Goal: Communication & Community: Ask a question

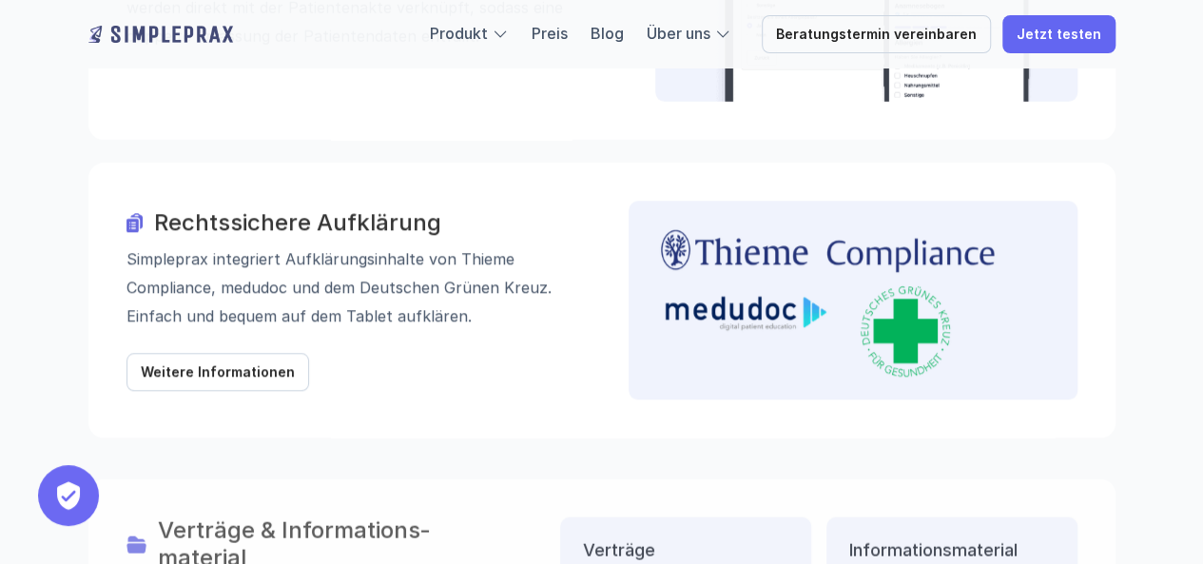
scroll to position [2282, 0]
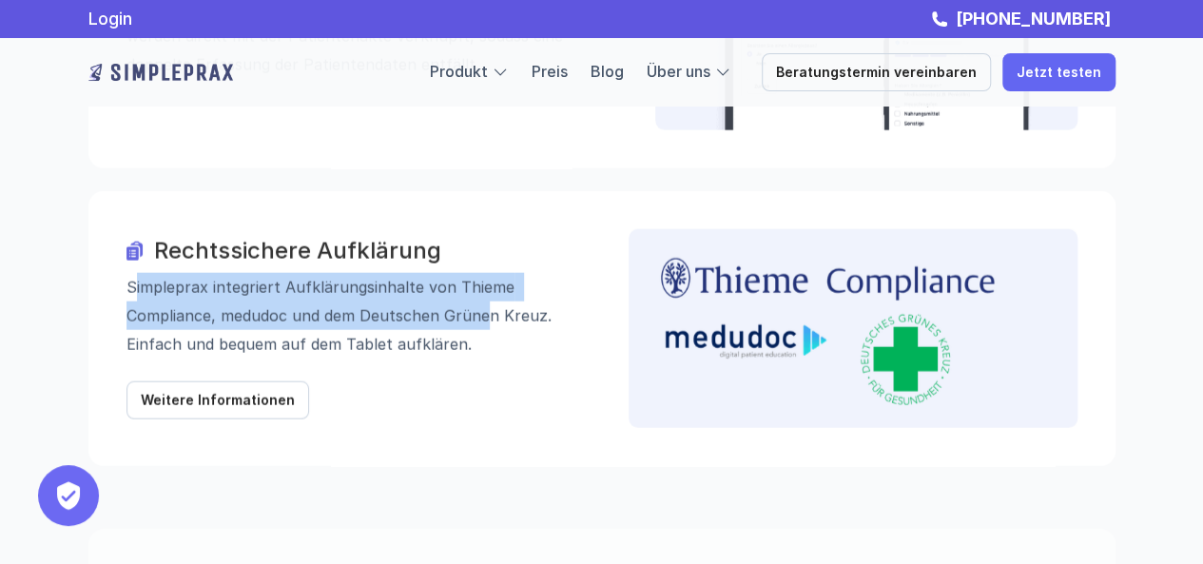
drag, startPoint x: 131, startPoint y: 187, endPoint x: 488, endPoint y: 224, distance: 358.4
click at [488, 273] on p "Simpleprax integriert Aufklärungs­inhalte von Thieme Compliance, medudoc und de…" at bounding box center [350, 316] width 449 height 86
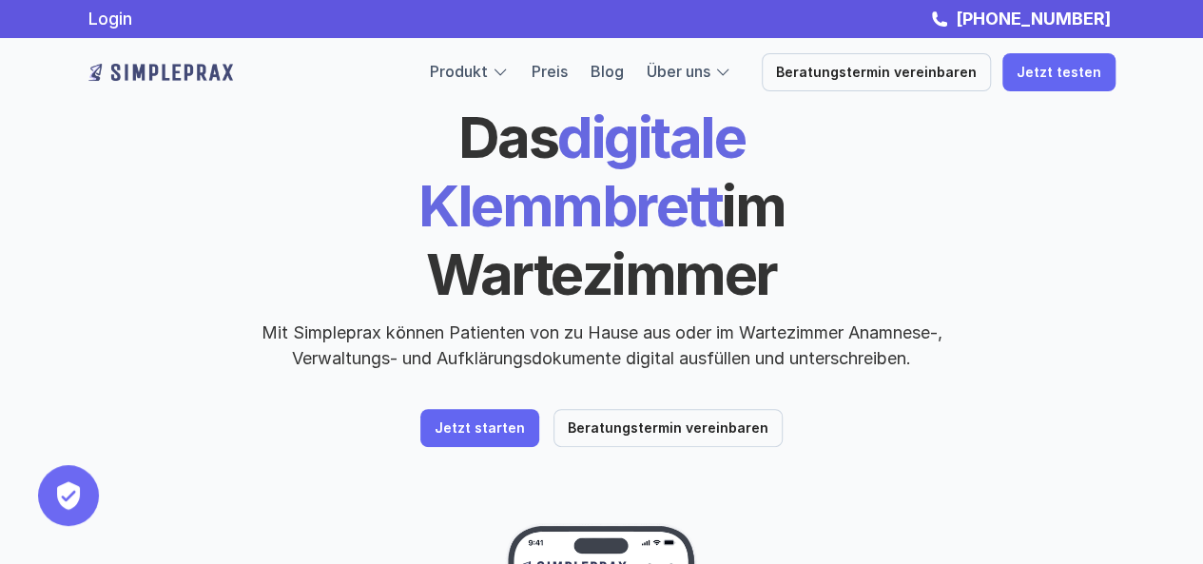
scroll to position [0, 0]
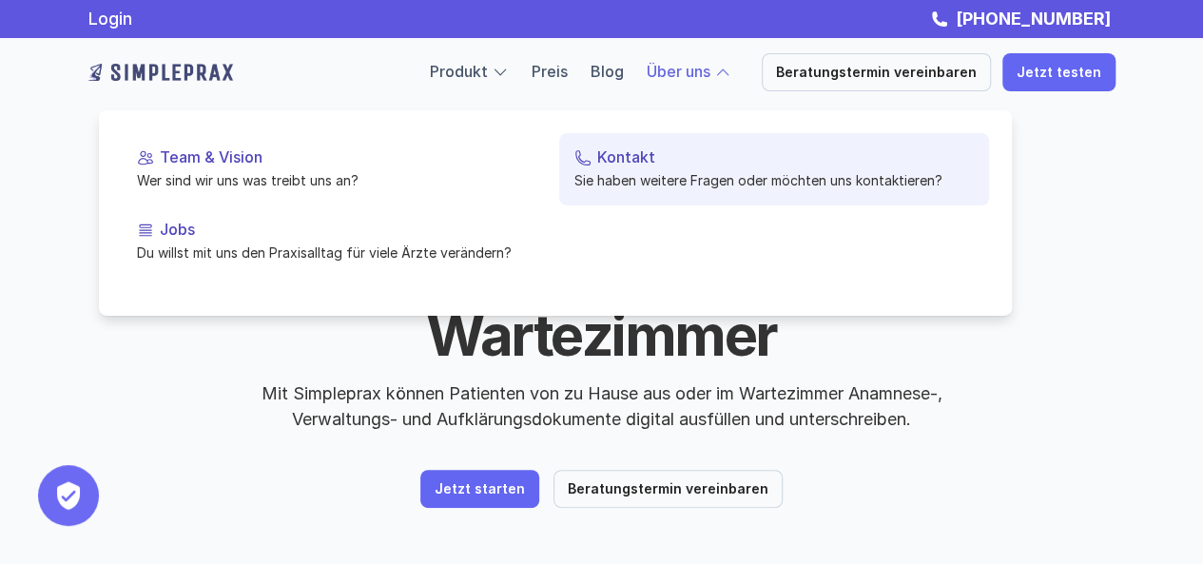
click at [612, 158] on p "Kontakt" at bounding box center [785, 157] width 376 height 18
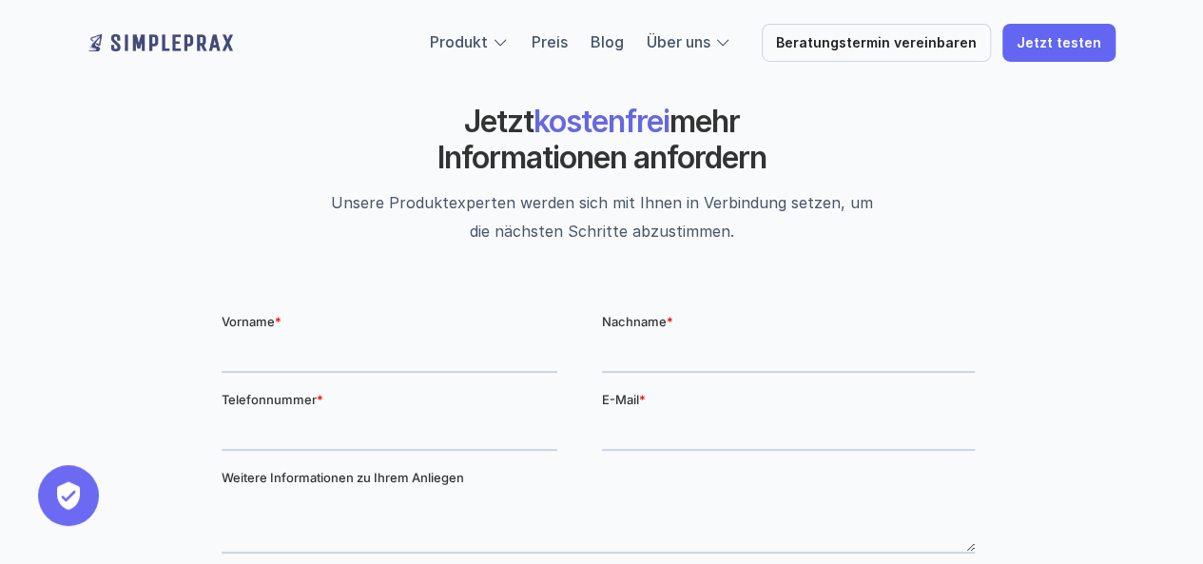
scroll to position [190, 0]
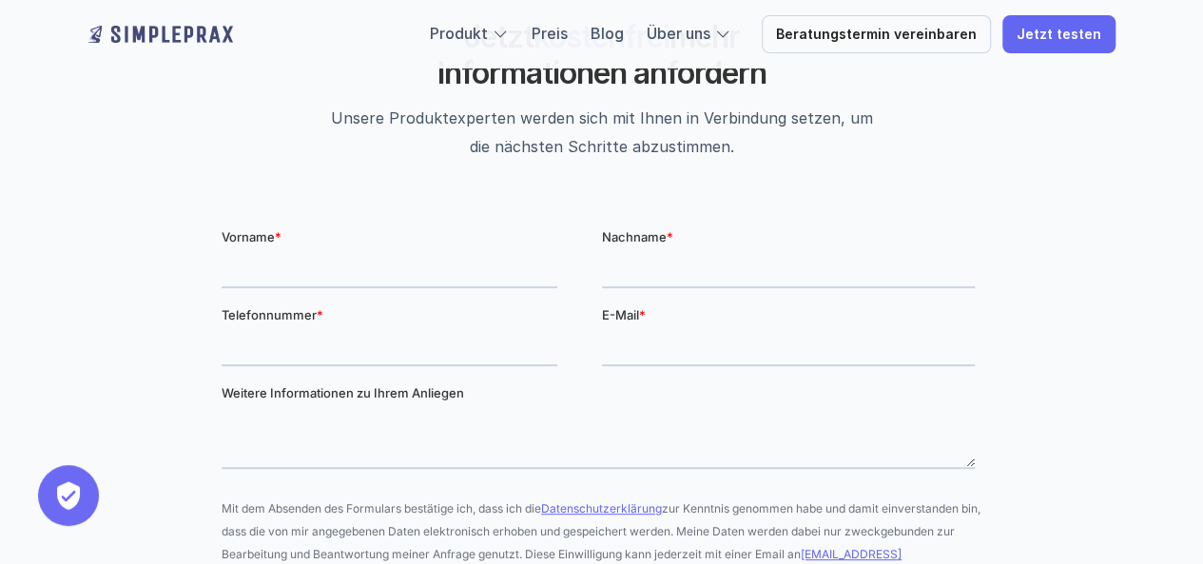
click at [292, 234] on label "Vorname *" at bounding box center [411, 235] width 380 height 19
click at [292, 249] on input "Vorname *" at bounding box center [389, 268] width 336 height 38
click at [296, 257] on input "Vorname *" at bounding box center [389, 268] width 336 height 38
type input "[PERSON_NAME]"
type input "Hanke"
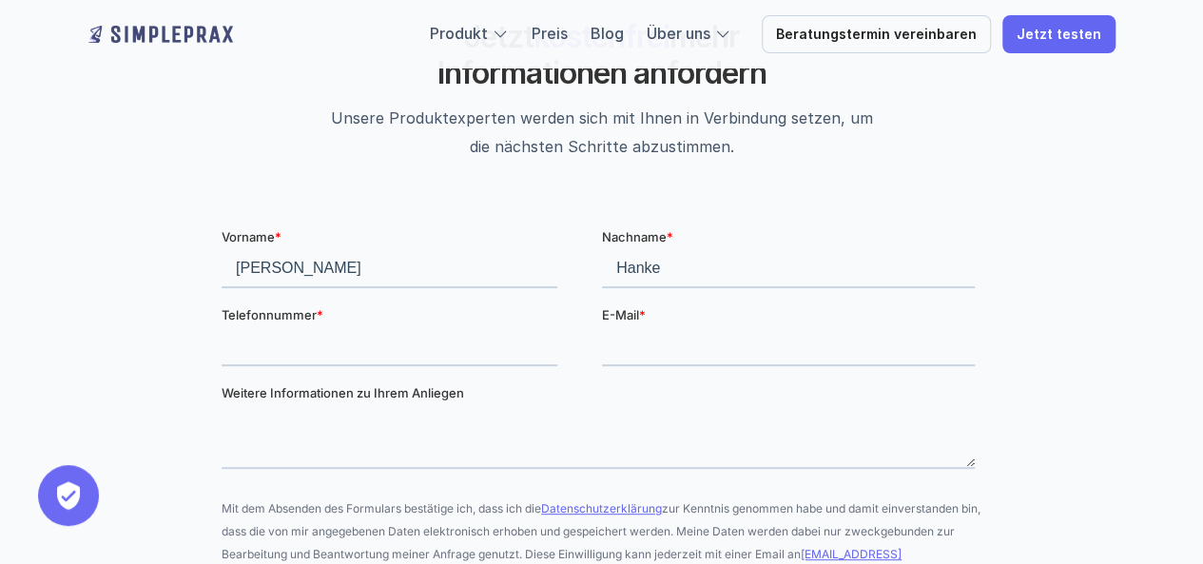
type input "[PHONE_NUMBER]"
click at [704, 337] on input "E-Mail *" at bounding box center [787, 346] width 373 height 38
type input "[EMAIL_ADDRESS][DOMAIN_NAME]"
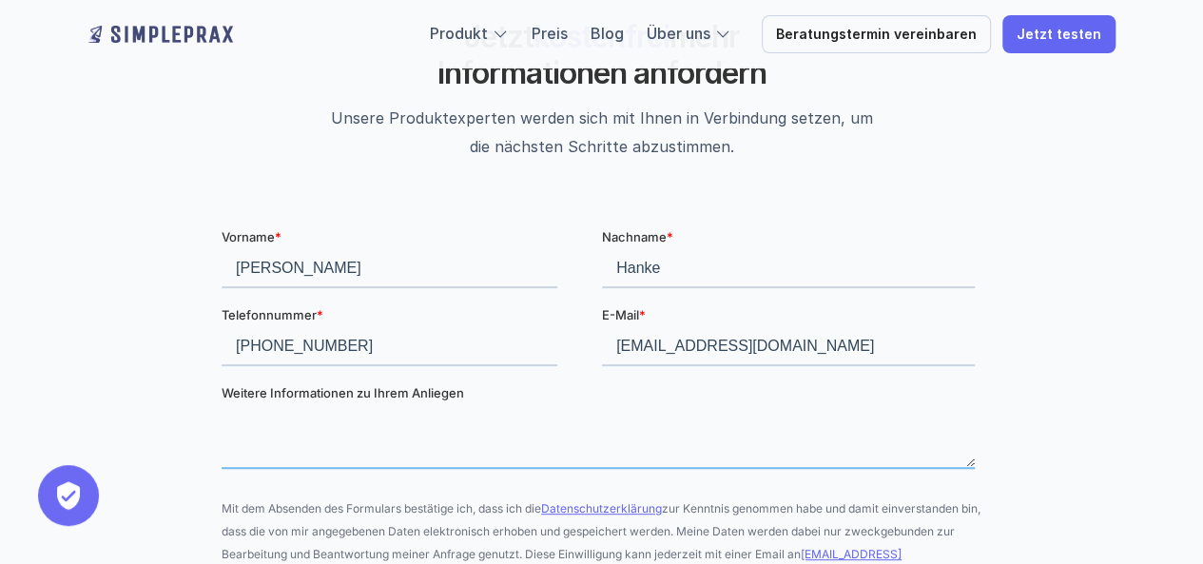
click at [356, 416] on textarea "Weitere Informationen zu Ihrem Anliegen" at bounding box center [597, 436] width 753 height 63
click at [374, 444] on textarea "Weitere Informationen zu Ihrem Anliegen" at bounding box center [597, 436] width 753 height 63
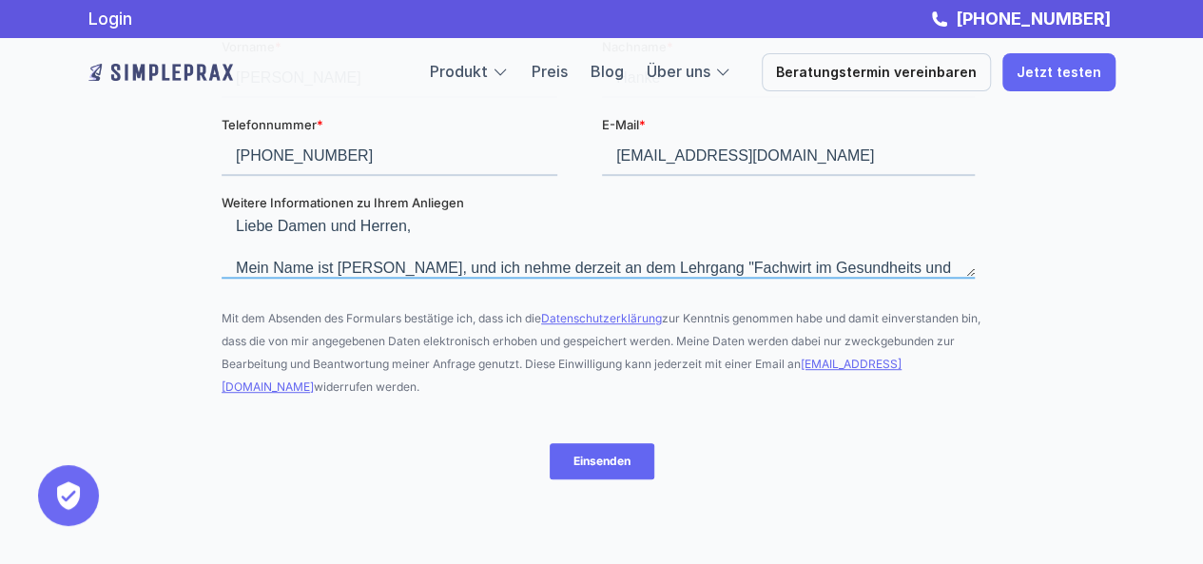
scroll to position [30, 0]
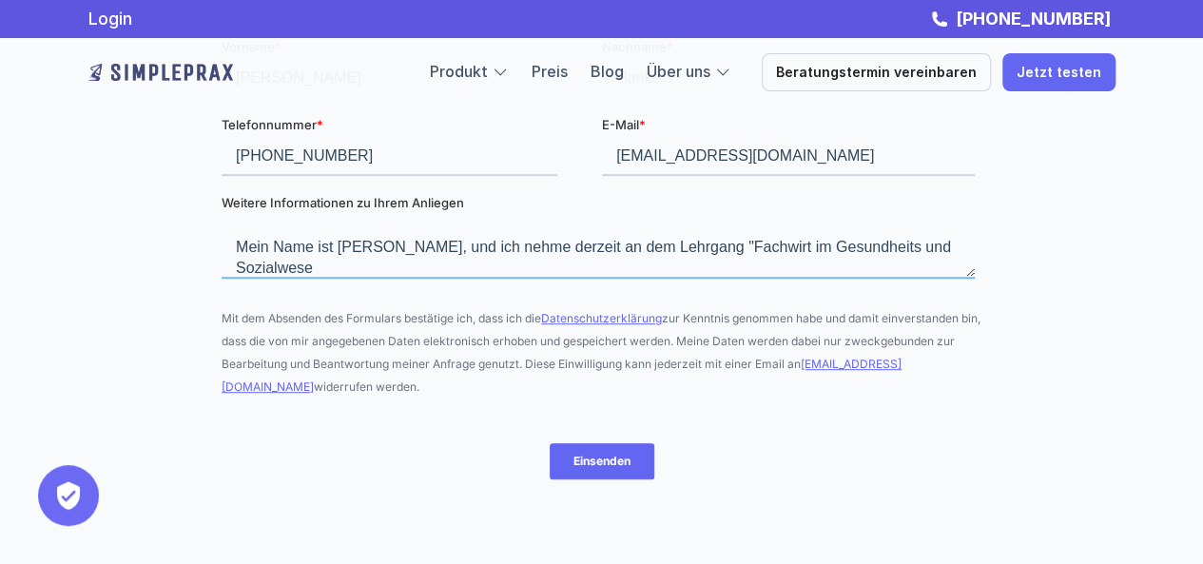
type textarea "Liebe Damen und Herren, Mein Name ist [PERSON_NAME], und ich nehme derzeit an d…"
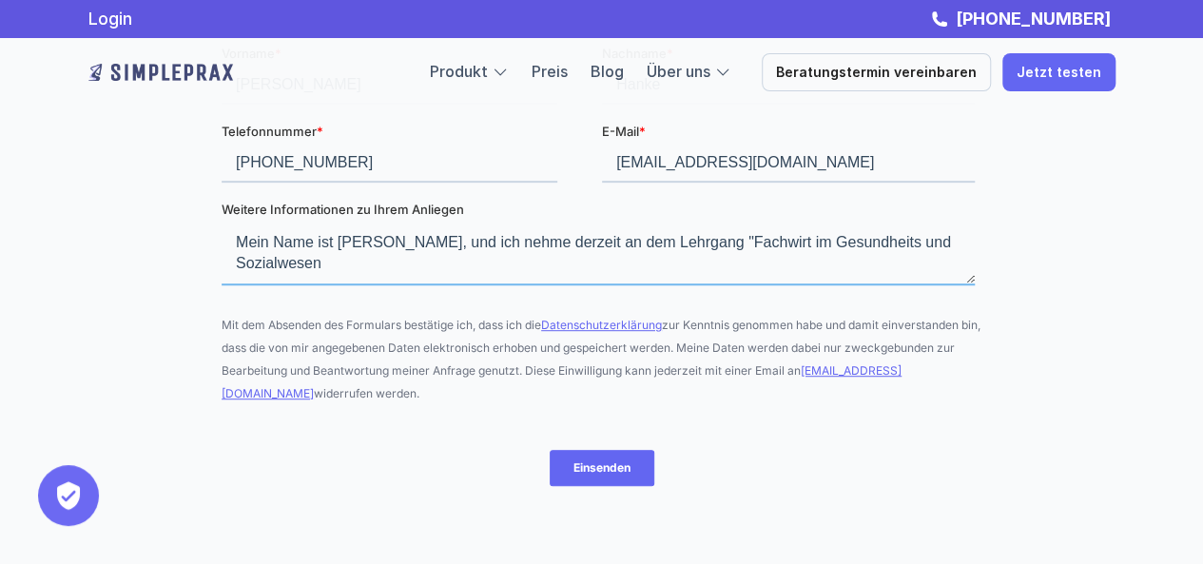
scroll to position [0, 0]
